Goal: Task Accomplishment & Management: Use online tool/utility

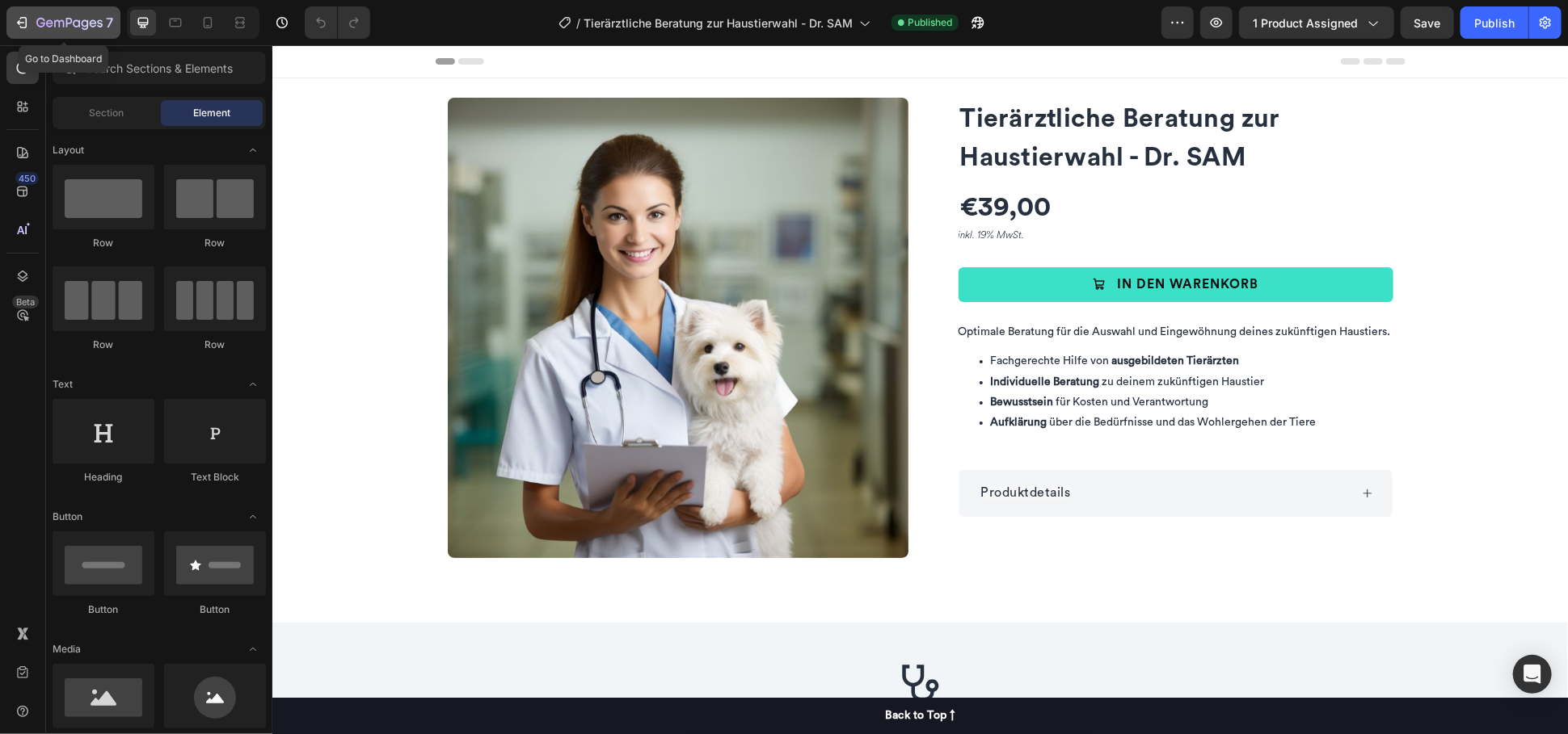
click at [86, 34] on button "7" at bounding box center [63, 22] width 114 height 32
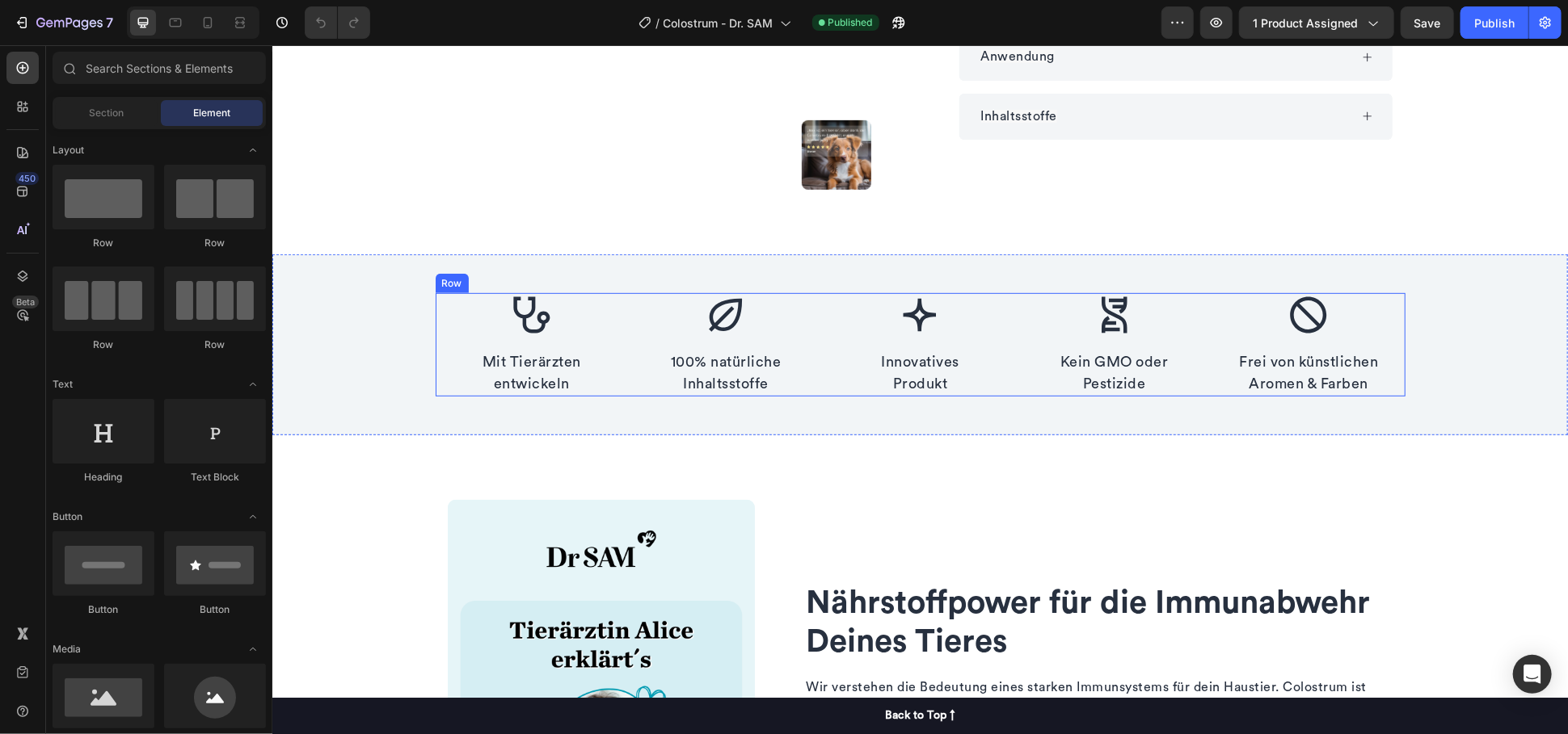
scroll to position [448, 0]
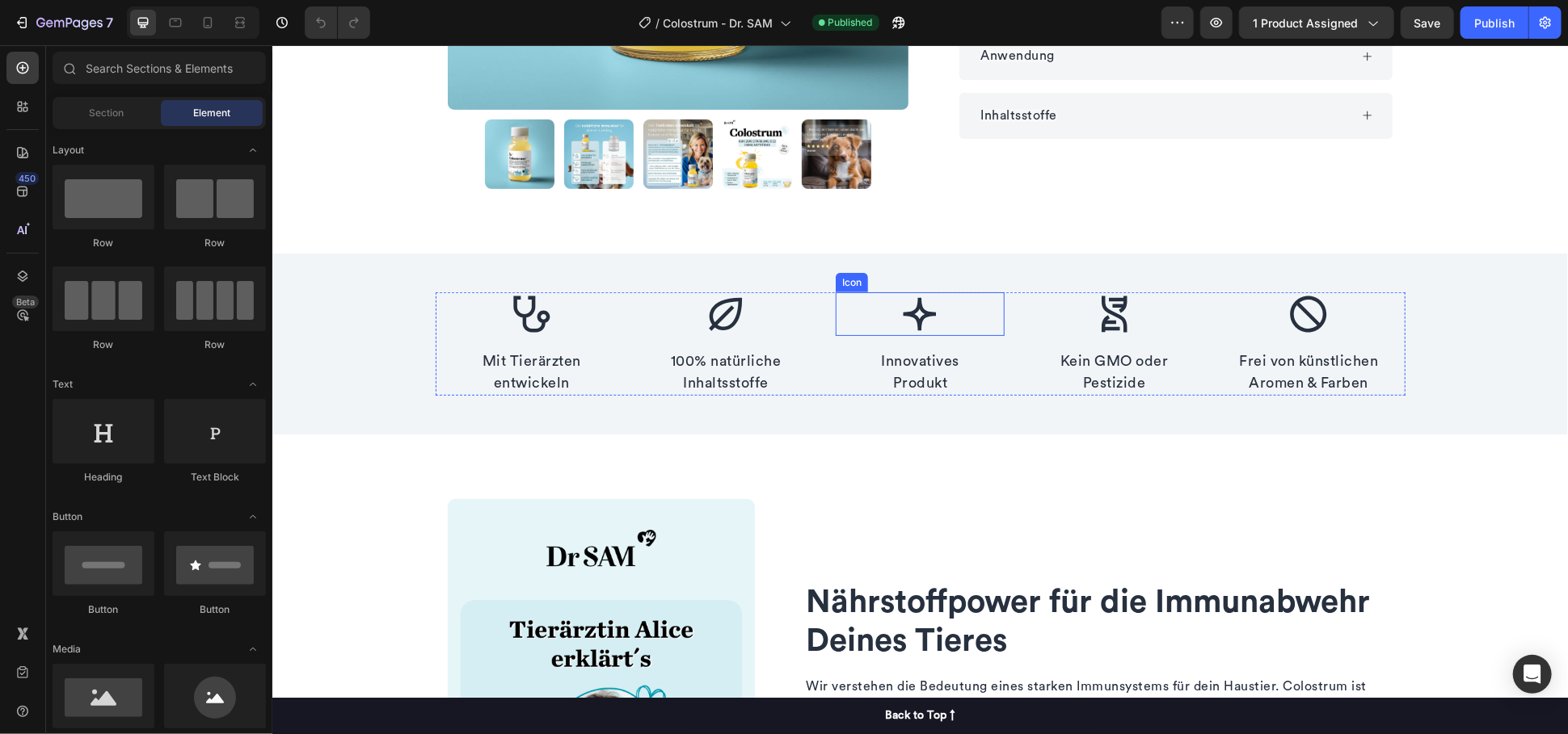
click at [928, 307] on icon at bounding box center [918, 313] width 43 height 43
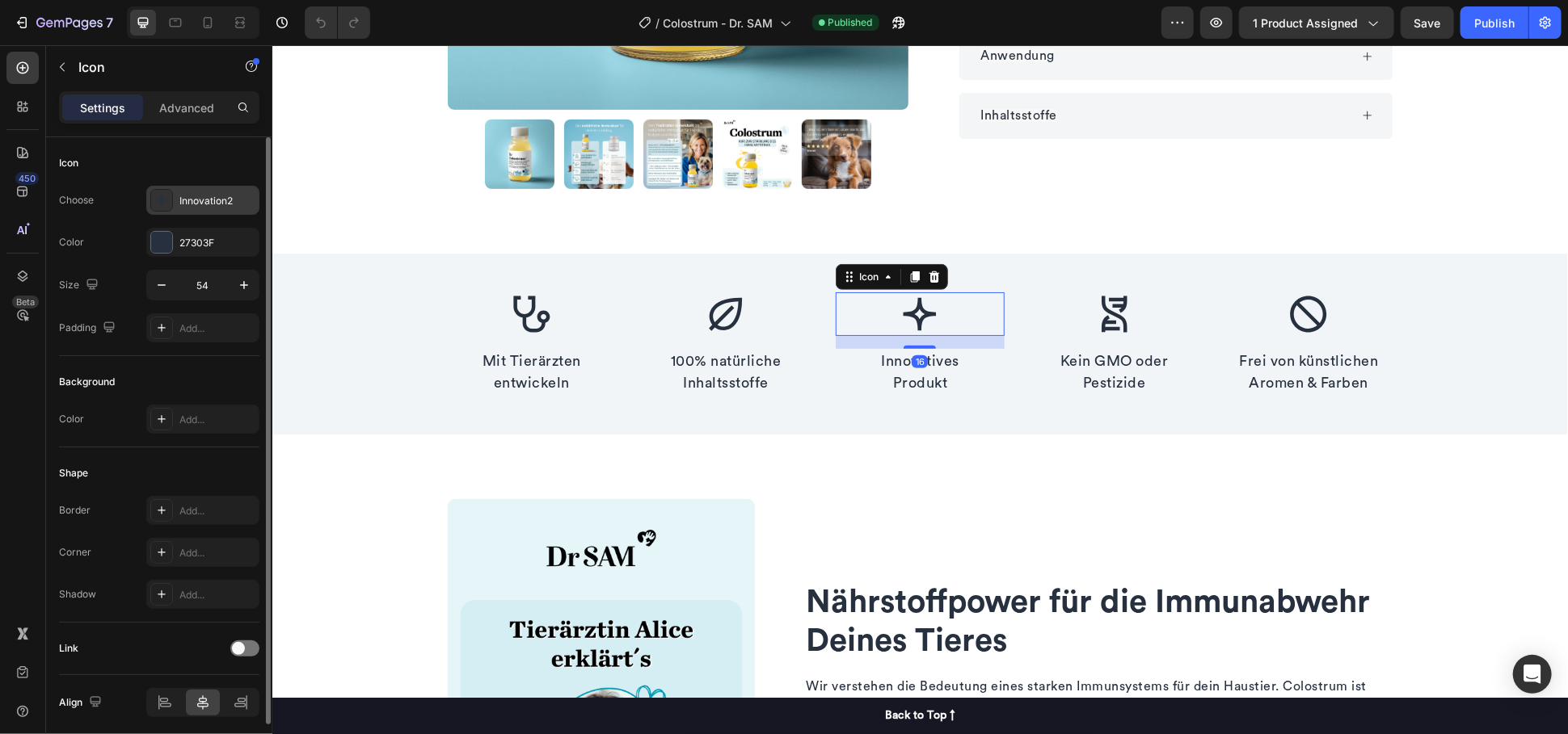
click at [186, 202] on div "Innovation2" at bounding box center [217, 201] width 76 height 14
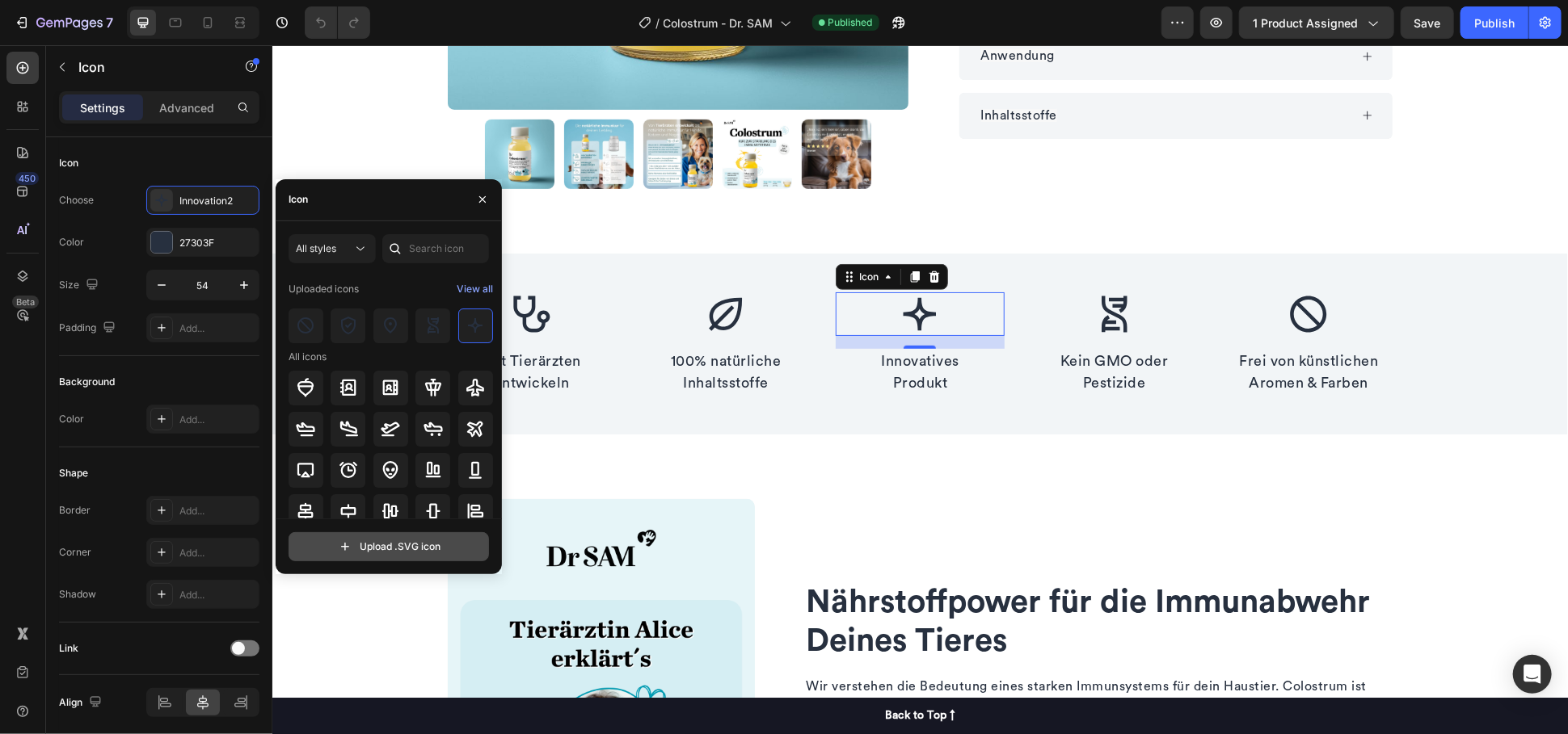
click at [391, 549] on input "file" at bounding box center [388, 546] width 199 height 28
type input "C:\fakepath\science.svg"
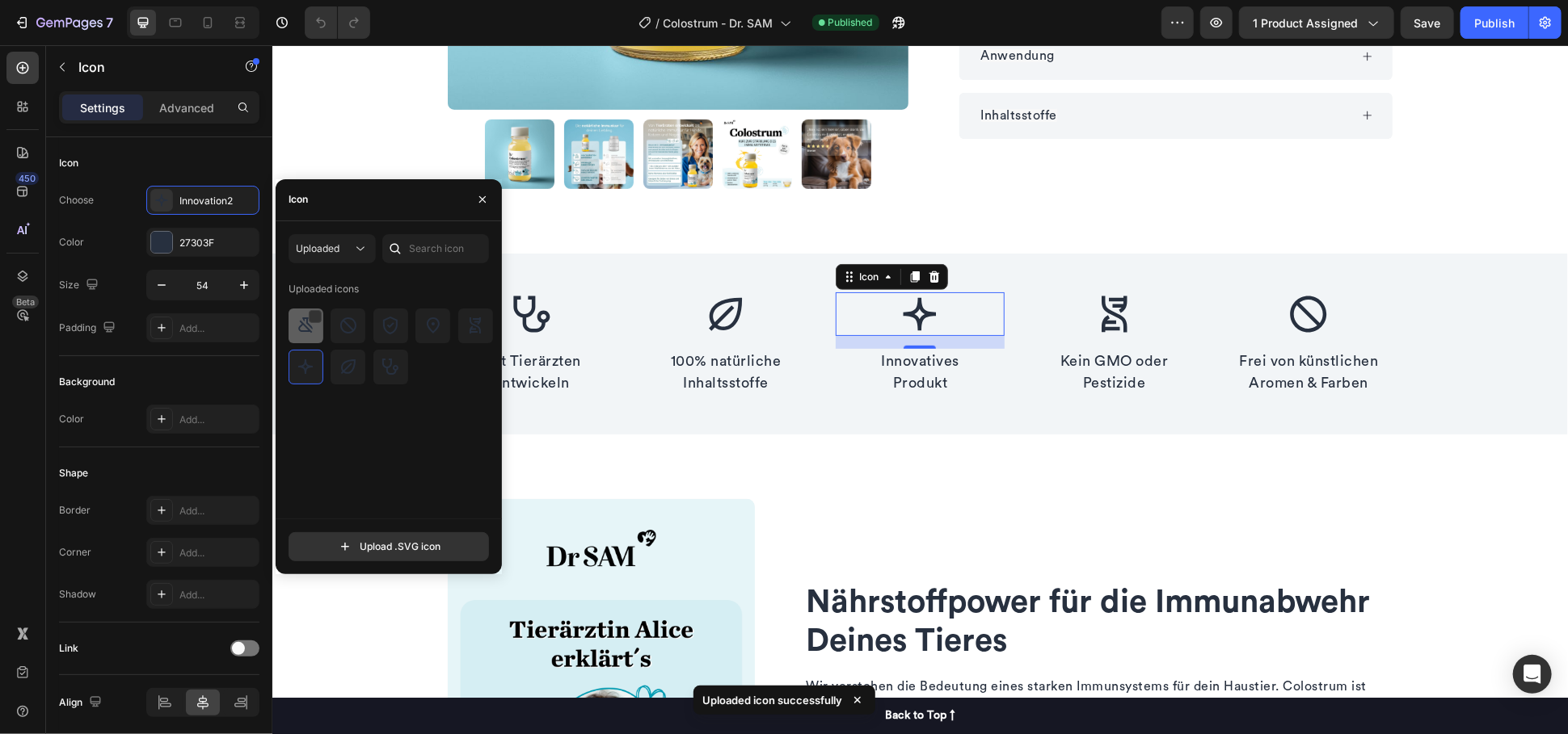
click at [312, 325] on img at bounding box center [306, 326] width 20 height 20
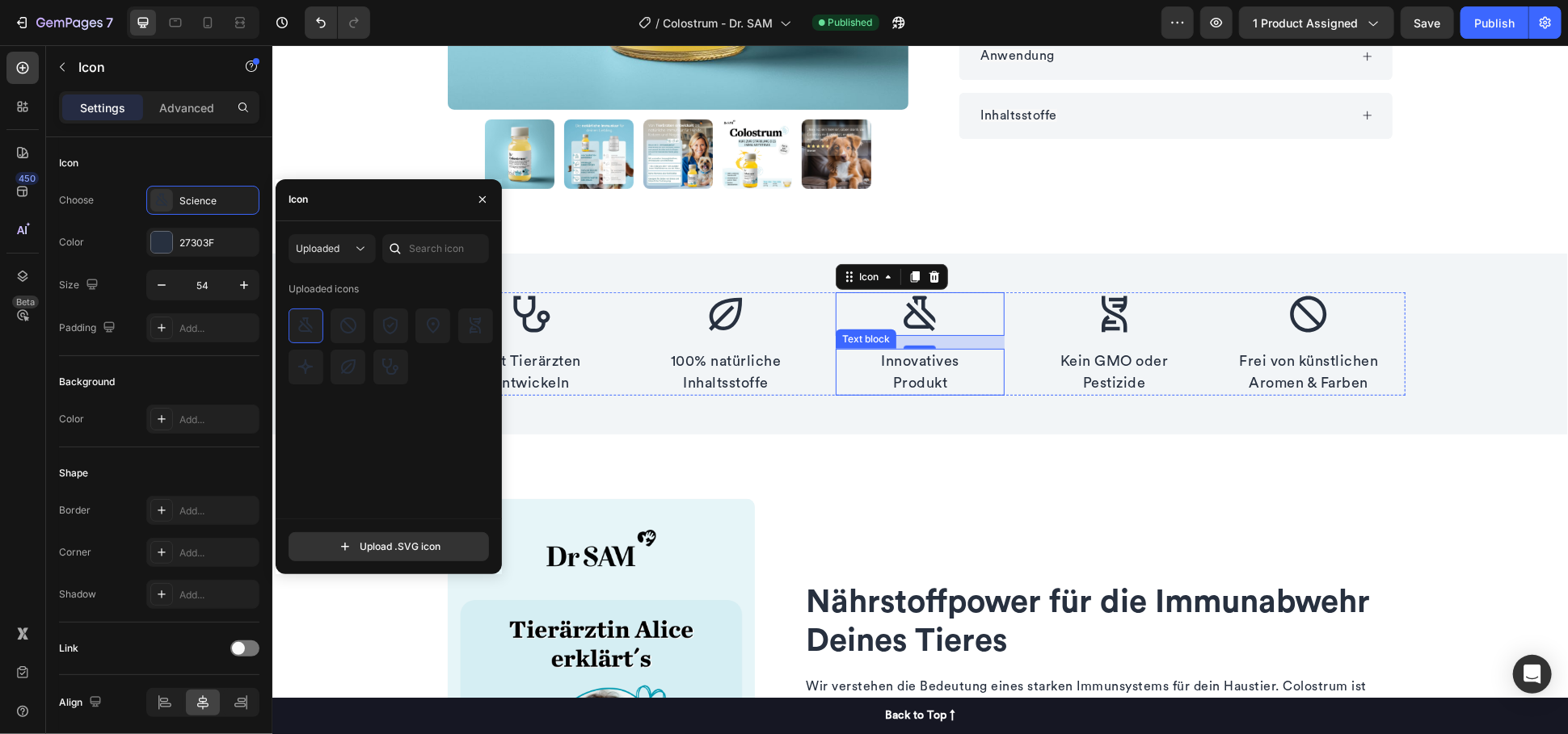
click at [923, 365] on p "Innovatives Produkt" at bounding box center [918, 371] width 165 height 43
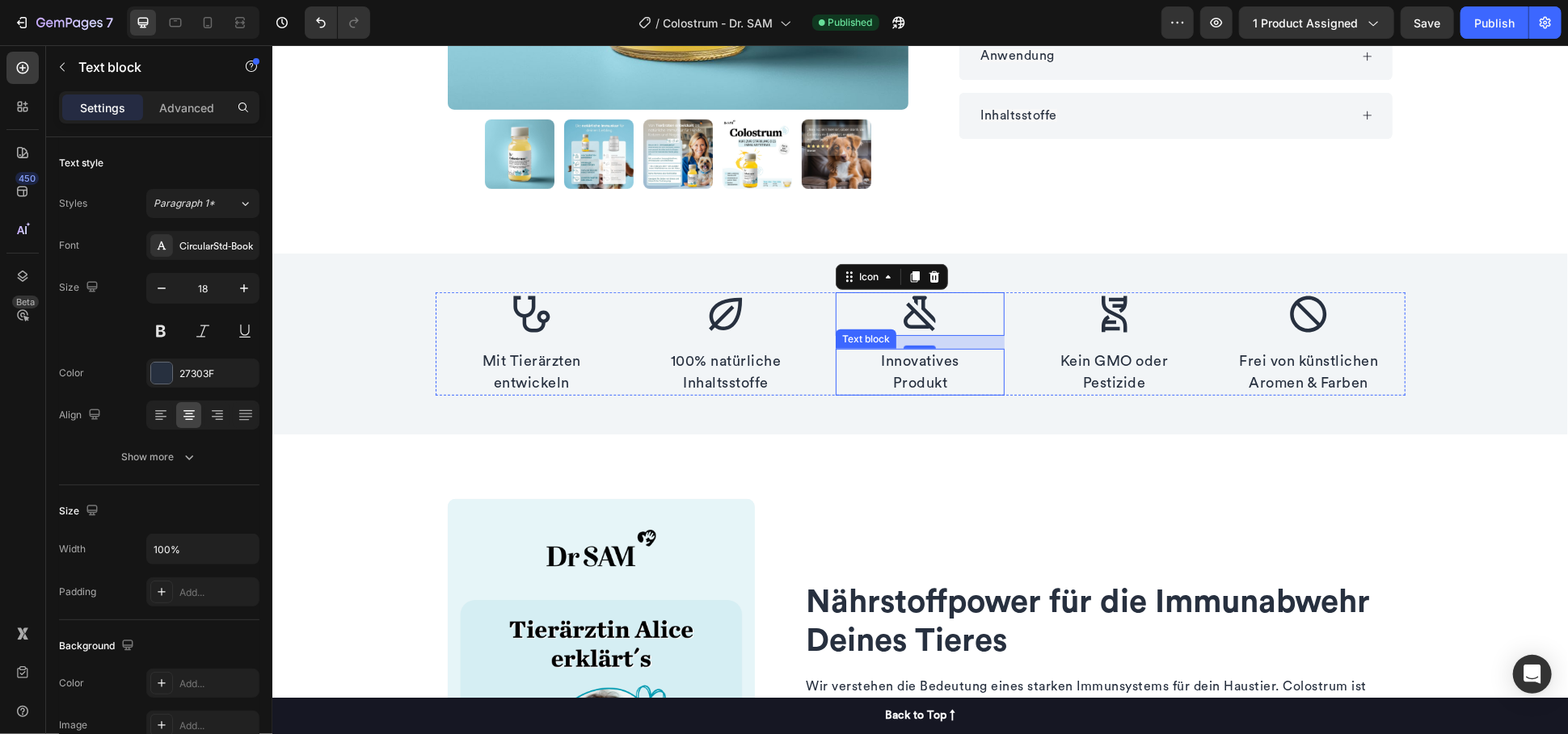
click at [923, 365] on p "Innovatives Produkt" at bounding box center [918, 371] width 165 height 43
click at [923, 364] on p "Innovatives Produkt" at bounding box center [918, 371] width 165 height 43
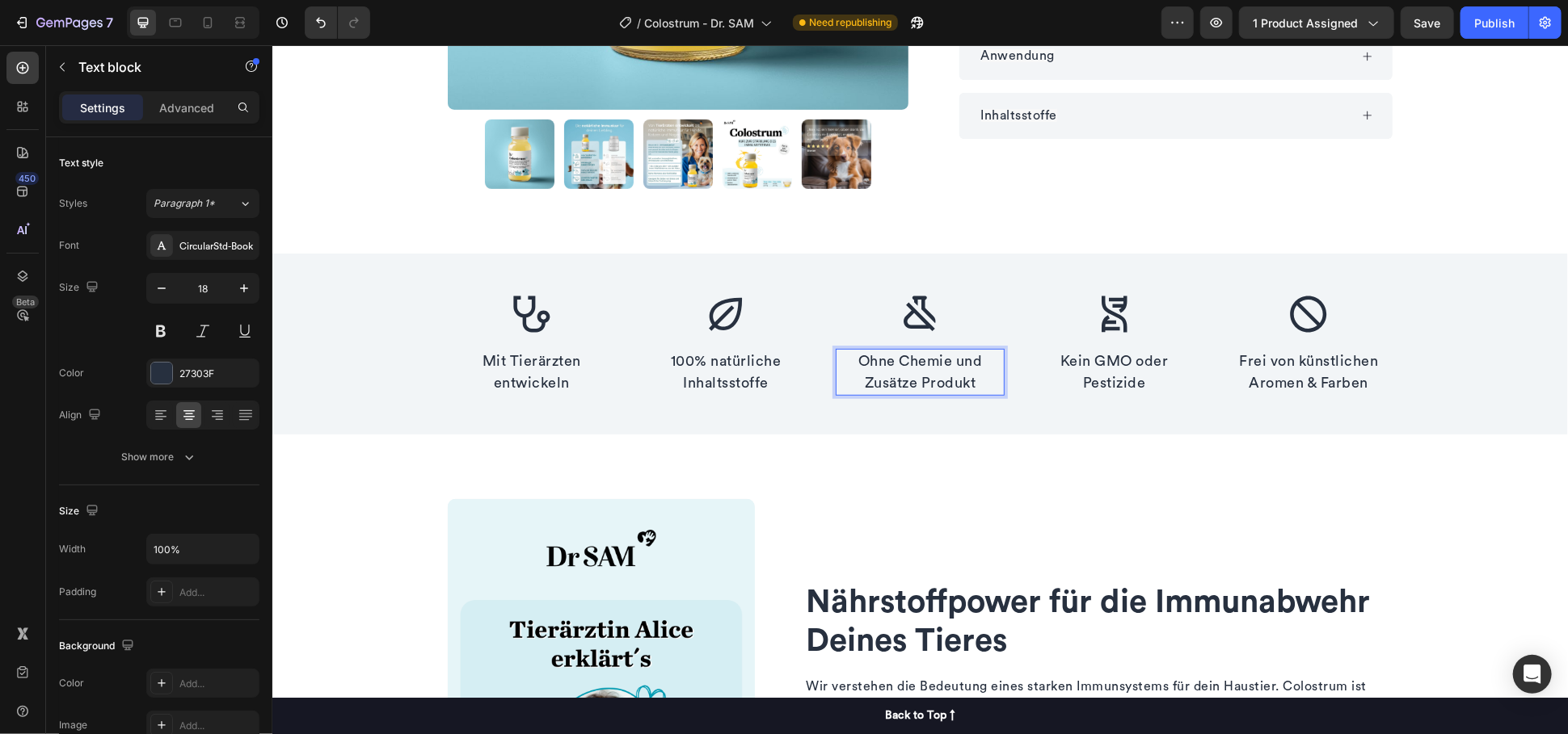
click at [951, 375] on p "Ohne Chemie und Zusätze Produkt" at bounding box center [918, 371] width 165 height 43
click at [951, 363] on p "Ohne Chemie und Zusätze" at bounding box center [918, 371] width 165 height 43
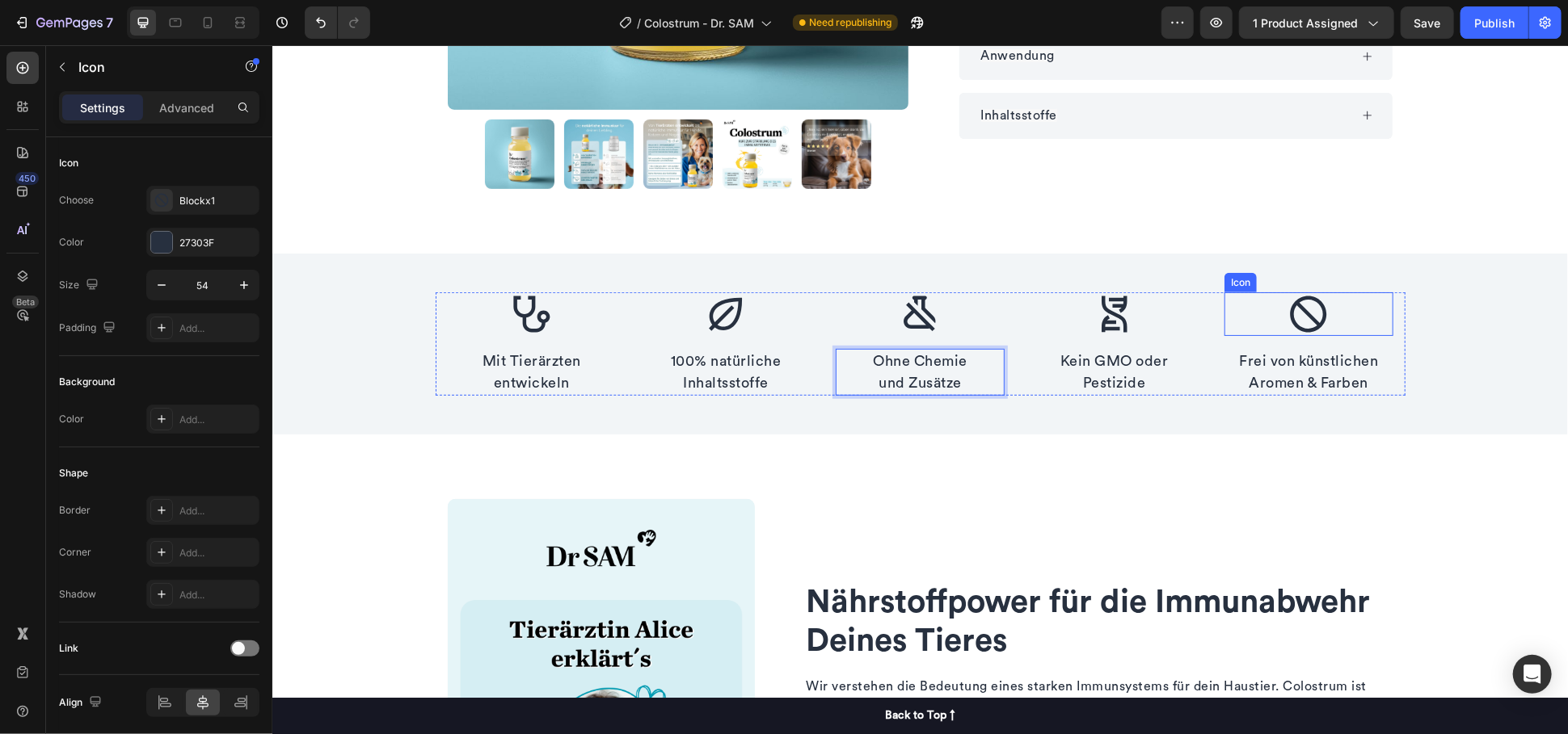
click at [1299, 307] on icon at bounding box center [1307, 313] width 43 height 43
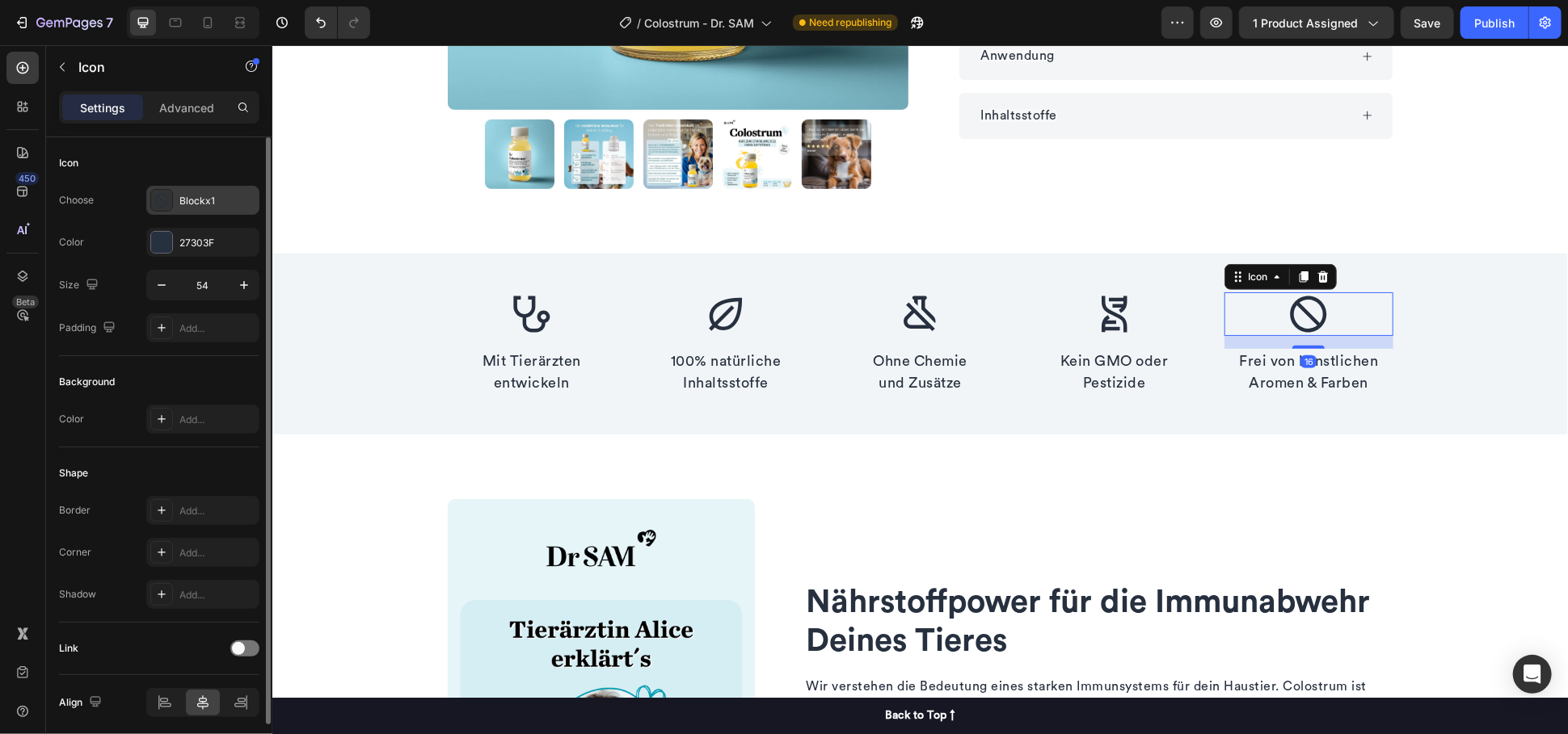
click at [214, 201] on div "Blockx1" at bounding box center [217, 201] width 76 height 14
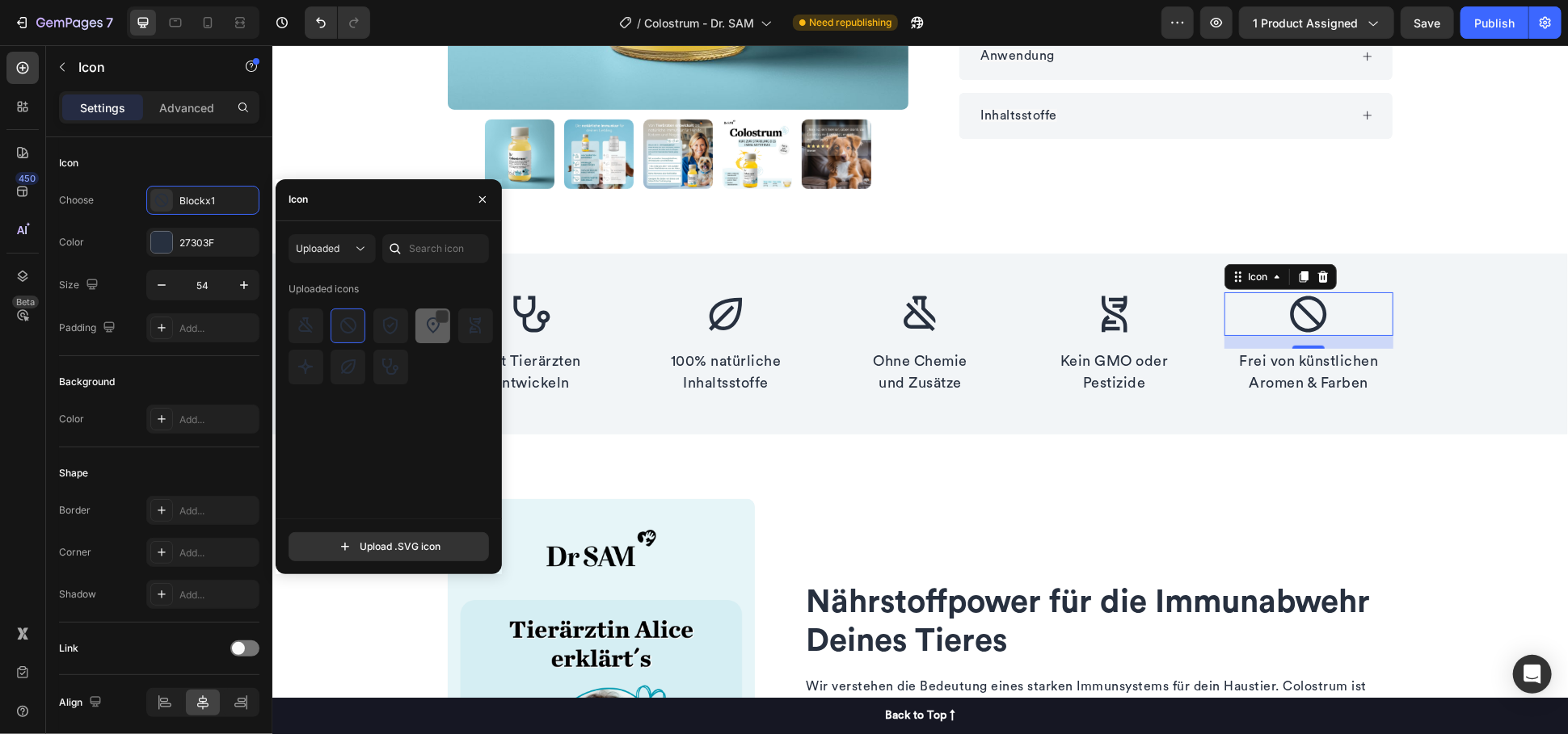
click at [458, 336] on div at bounding box center [475, 326] width 35 height 35
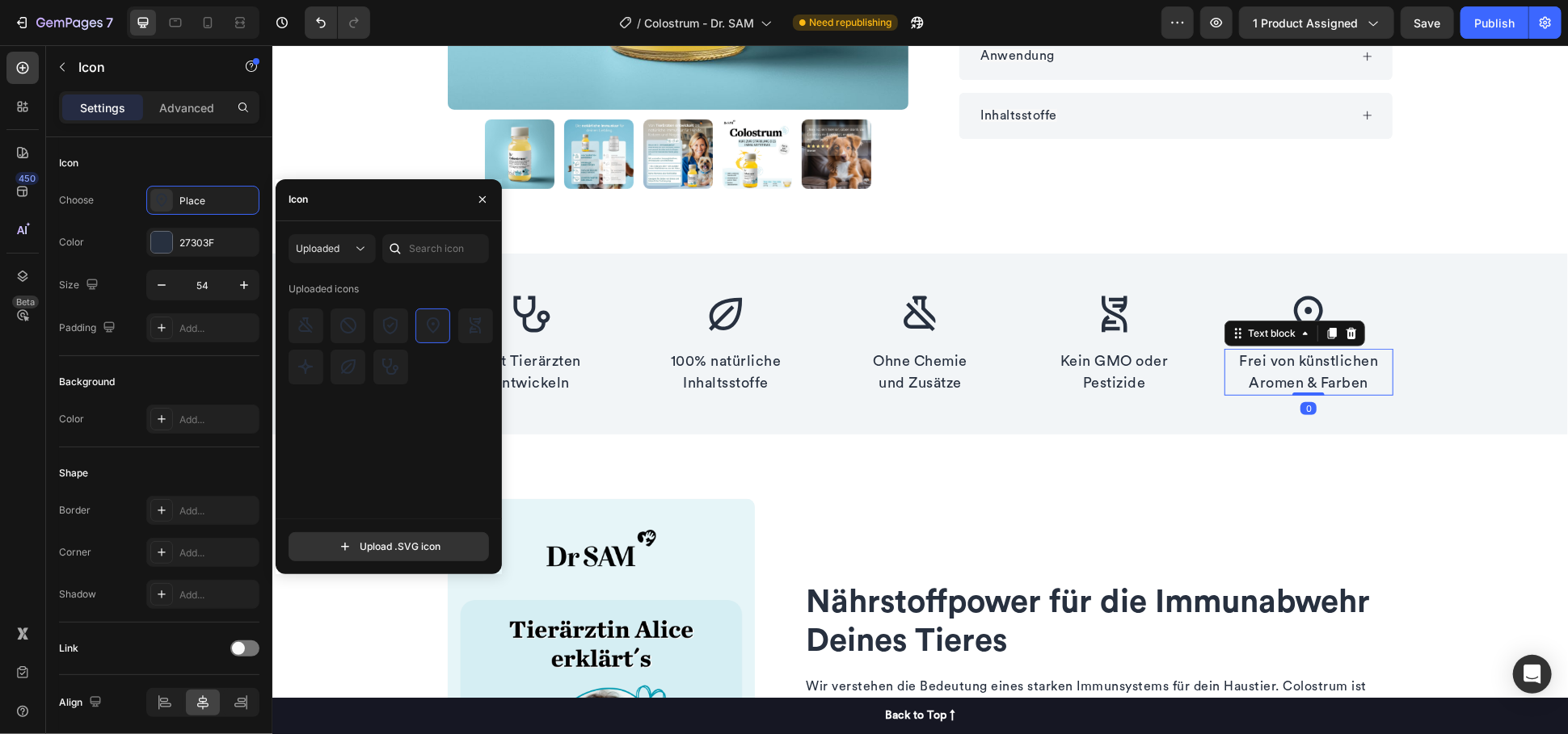
click at [1292, 381] on p "Frei von künstlichen Aromen & Farben" at bounding box center [1307, 371] width 165 height 43
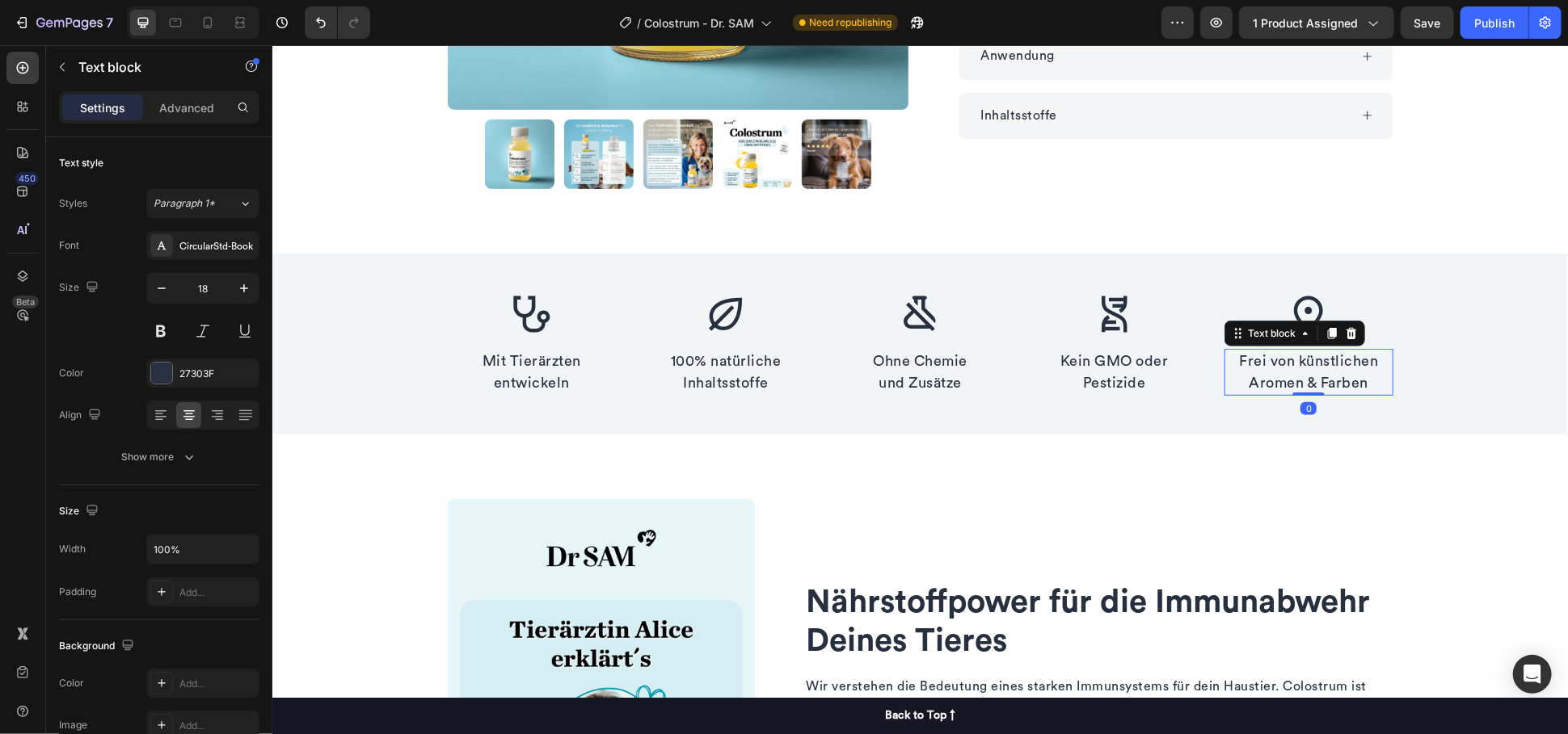
click at [1292, 381] on p "Frei von künstlichen Aromen & Farben" at bounding box center [1307, 371] width 165 height 43
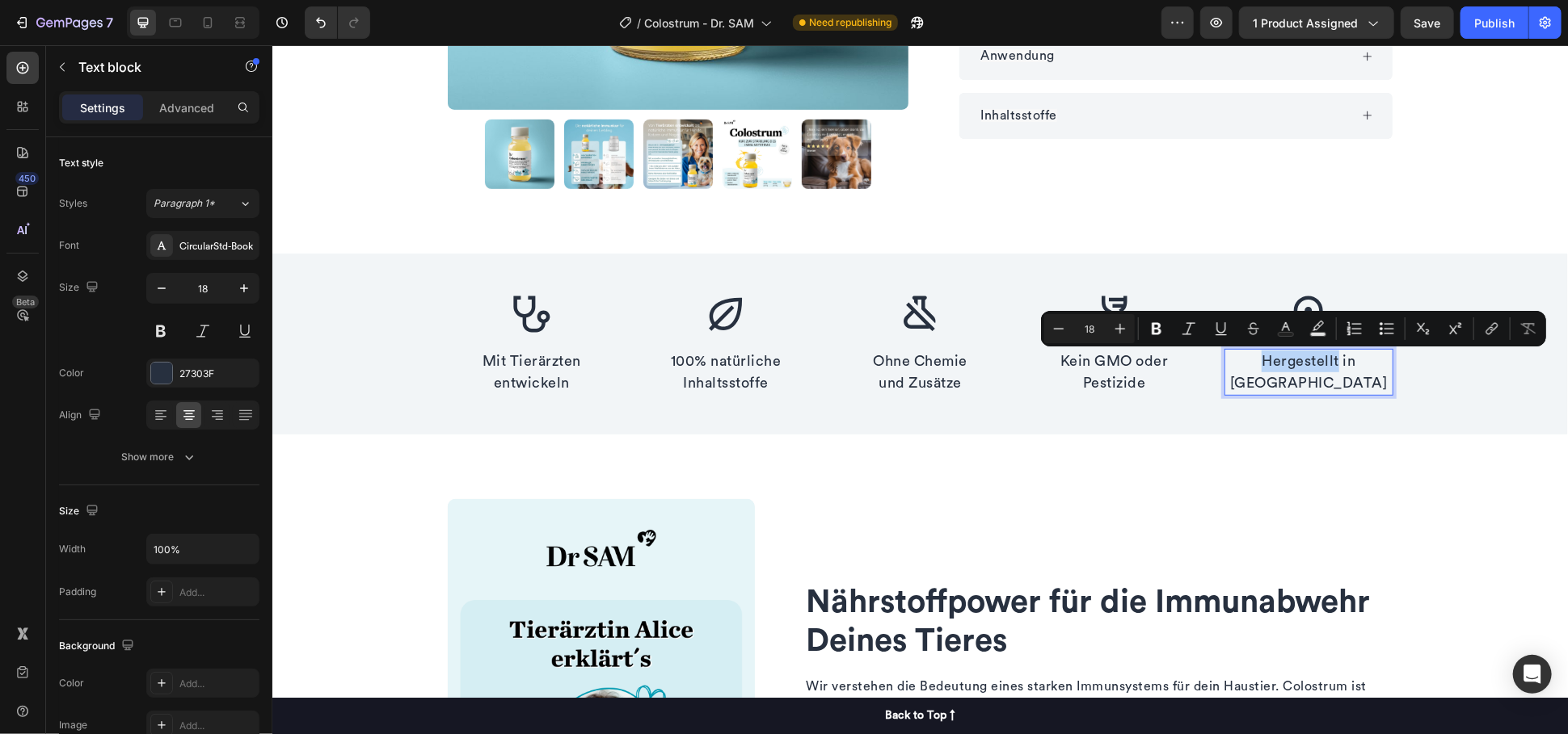
drag, startPoint x: 1290, startPoint y: 357, endPoint x: 1281, endPoint y: 362, distance: 10.3
click at [1281, 362] on p "Hergestellt in" at bounding box center [1307, 361] width 165 height 22
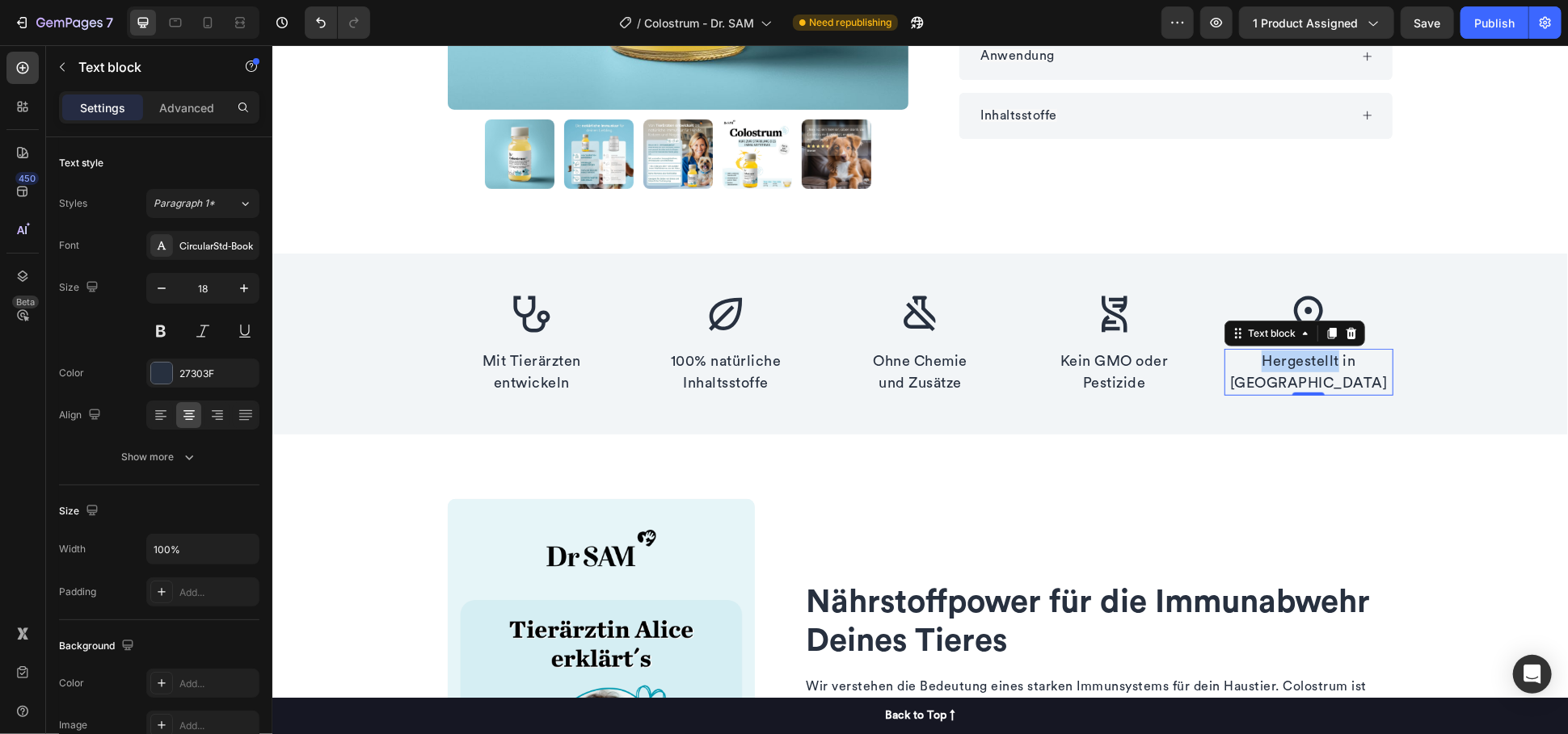
click at [1311, 367] on p "Hergestellt in" at bounding box center [1307, 361] width 165 height 22
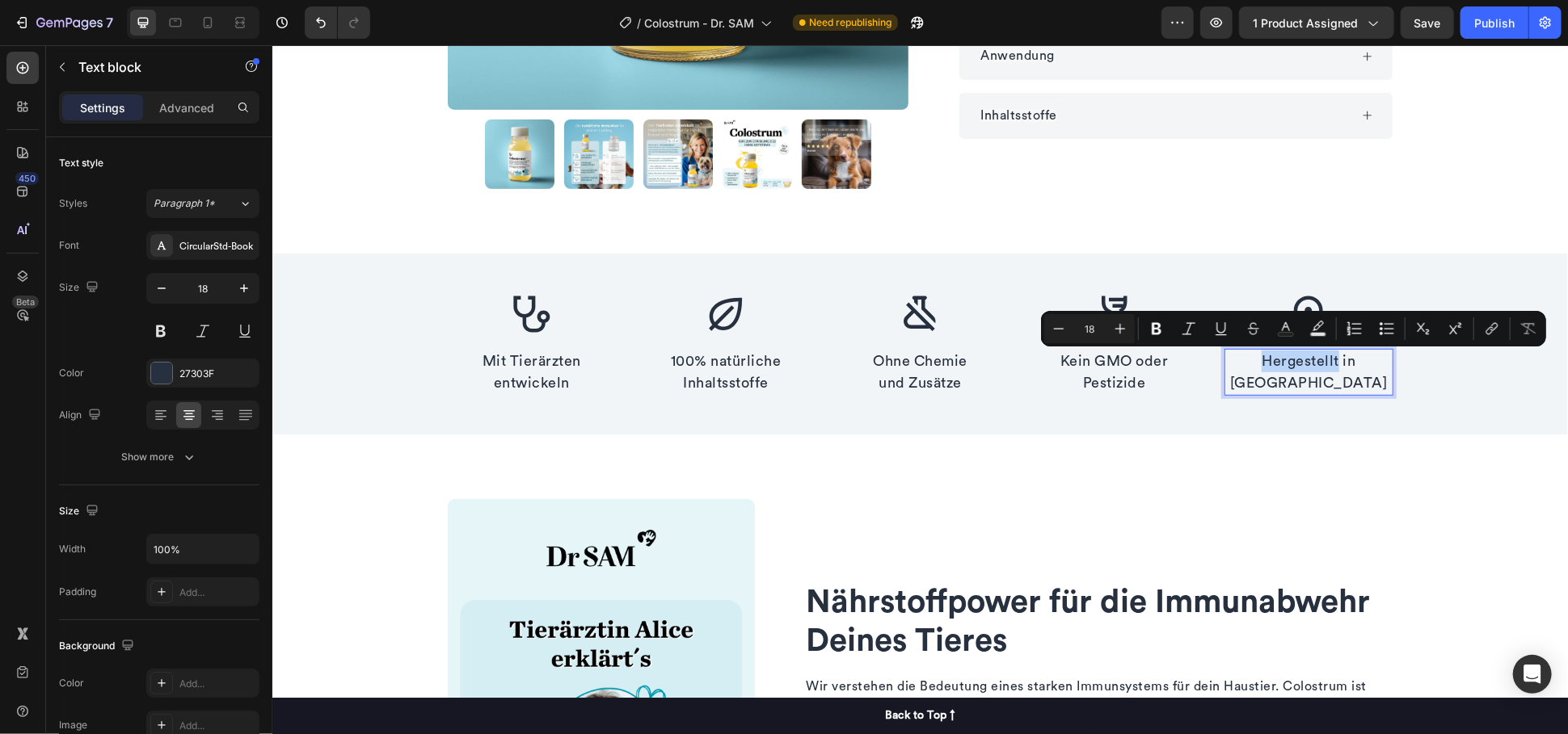
copy p "Hergestellt"
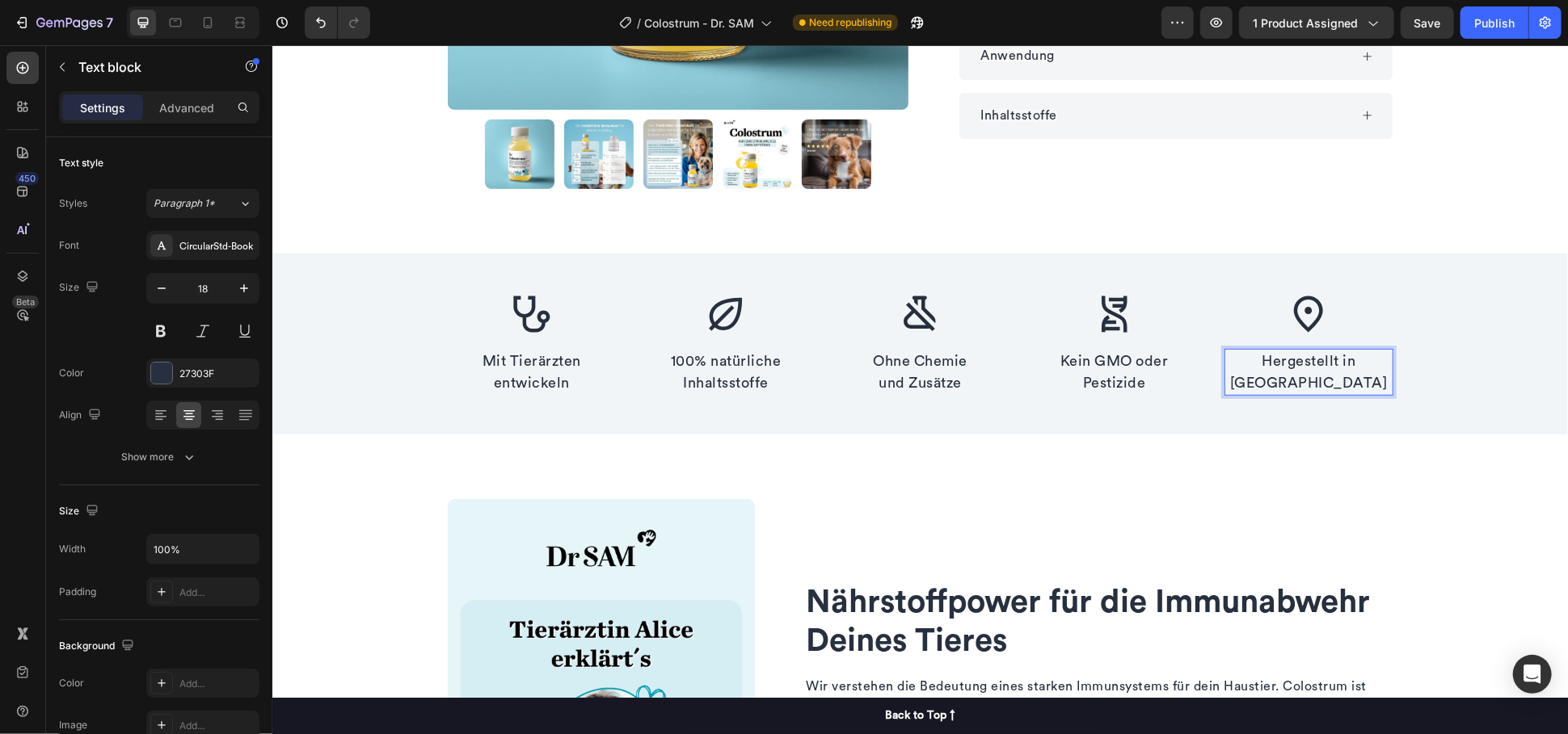
click at [1275, 363] on p "Hergestellt in" at bounding box center [1307, 361] width 165 height 22
click at [1266, 356] on p "hergestellt in" at bounding box center [1307, 361] width 165 height 22
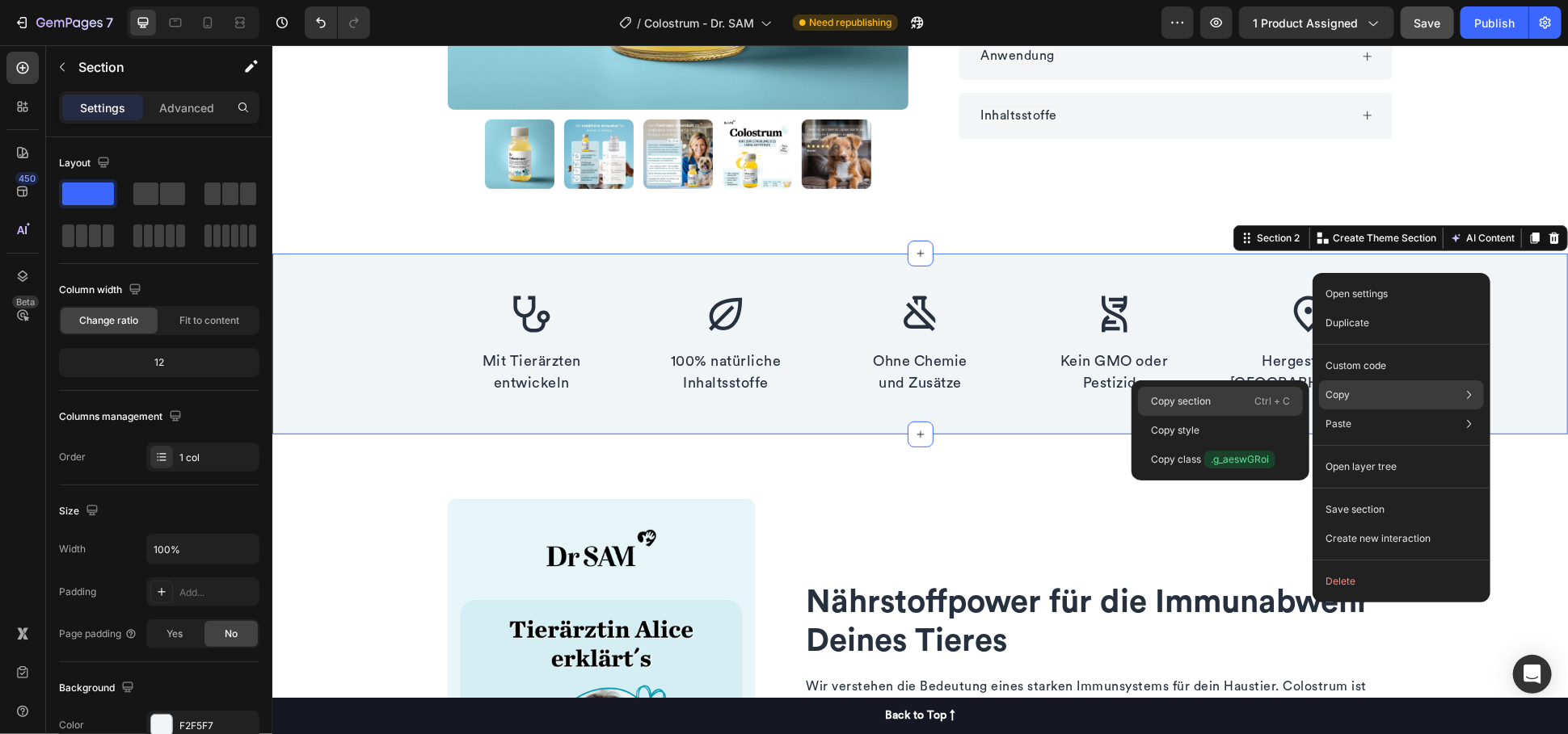
click at [1229, 416] on div "Copy section Ctrl + C" at bounding box center [1220, 430] width 165 height 29
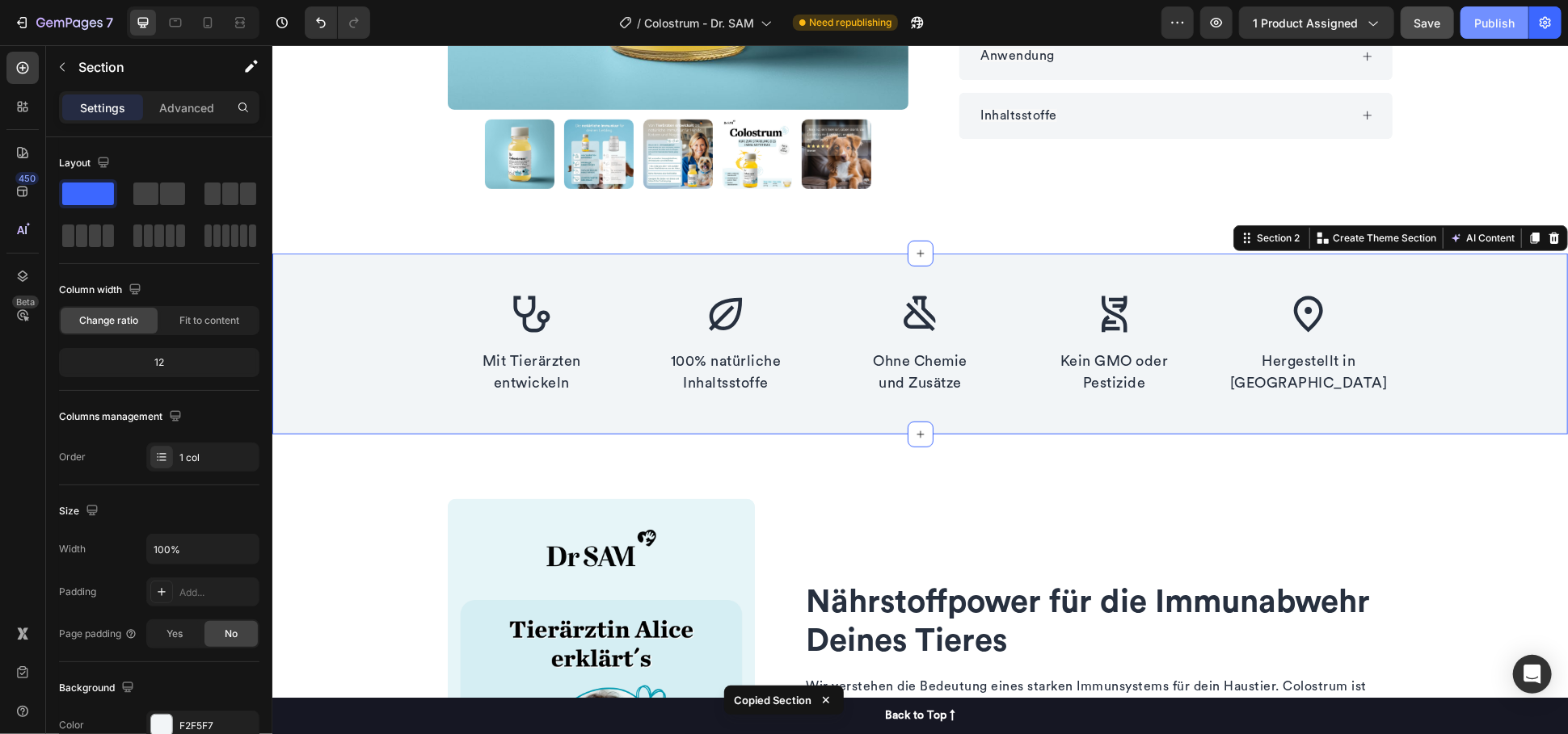
click at [1497, 15] on div "Publish" at bounding box center [1493, 22] width 41 height 17
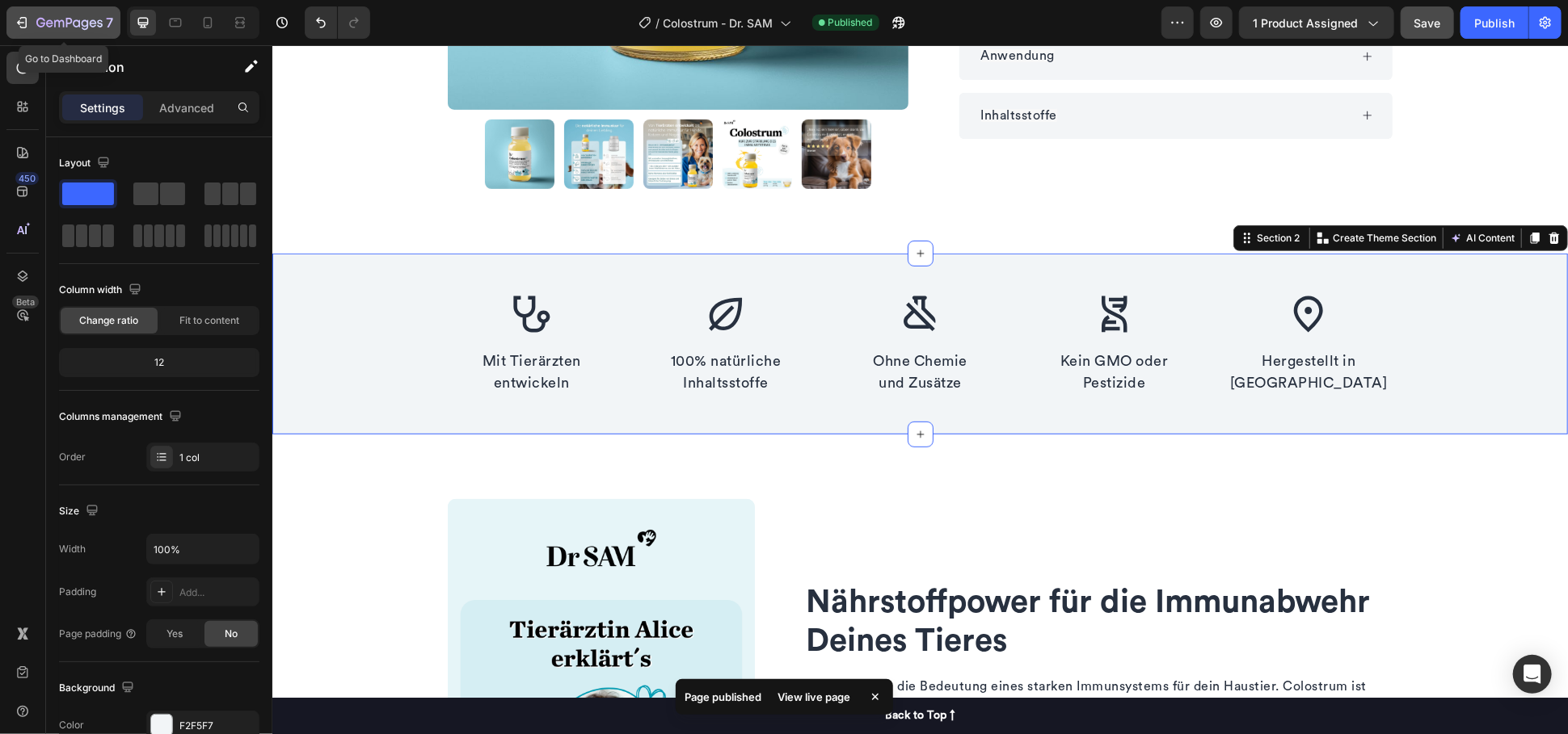
click at [75, 13] on div "7" at bounding box center [74, 22] width 77 height 20
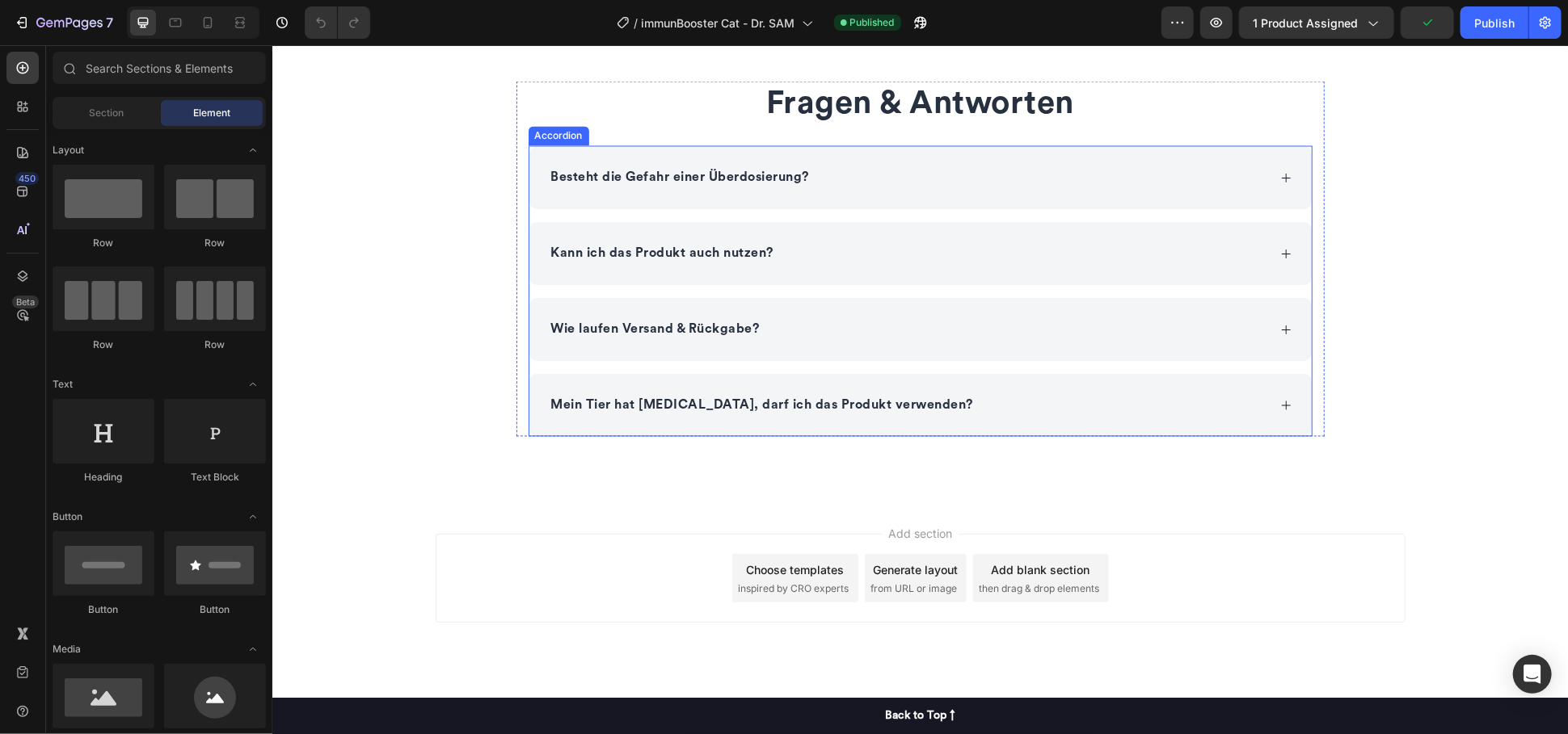
scroll to position [1586, 0]
